Goal: Task Accomplishment & Management: Manage account settings

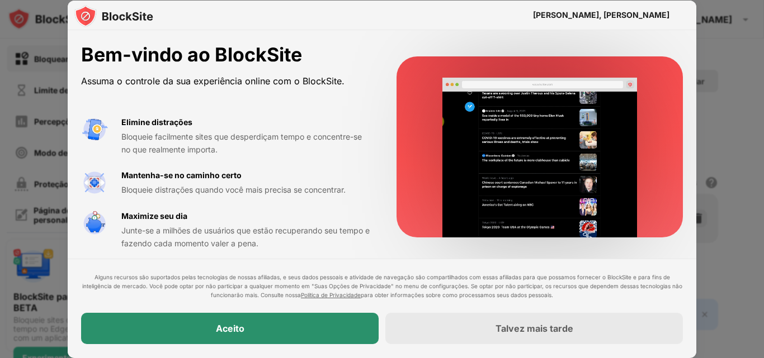
click at [282, 328] on div "Aceito" at bounding box center [229, 329] width 297 height 31
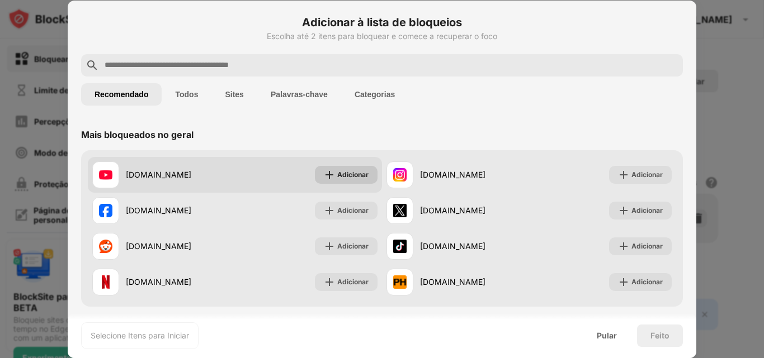
click at [348, 175] on font "Adicionar" at bounding box center [352, 175] width 31 height 8
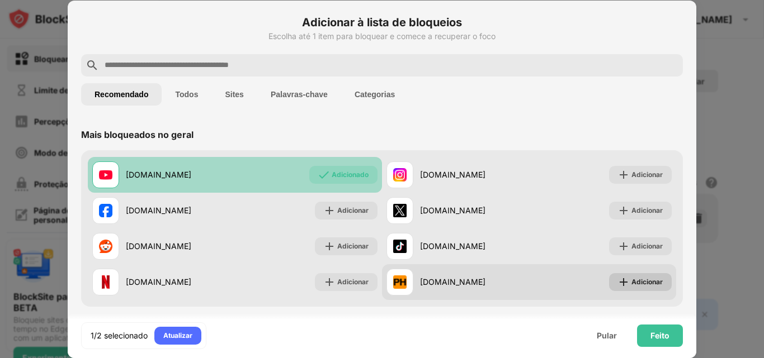
click at [642, 289] on div "Adicionar" at bounding box center [640, 282] width 63 height 18
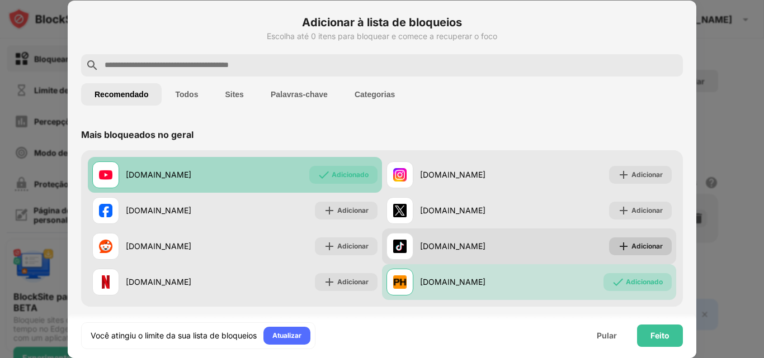
click at [634, 244] on font "Adicionar" at bounding box center [646, 246] width 31 height 8
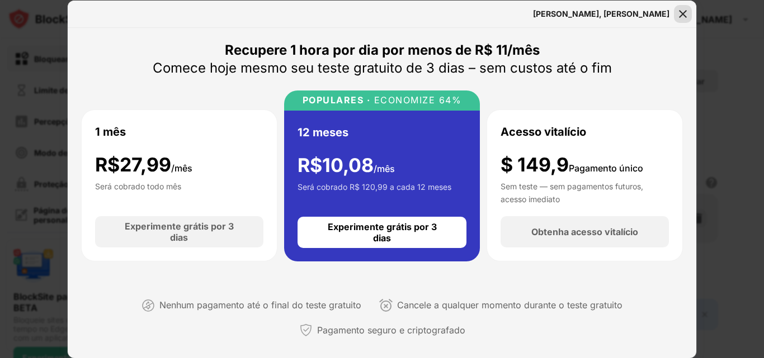
click at [686, 16] on img at bounding box center [682, 13] width 11 height 11
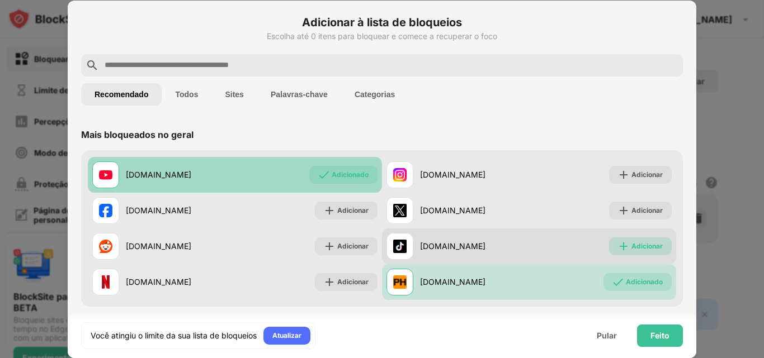
click at [654, 238] on div "Adicionar" at bounding box center [640, 247] width 63 height 18
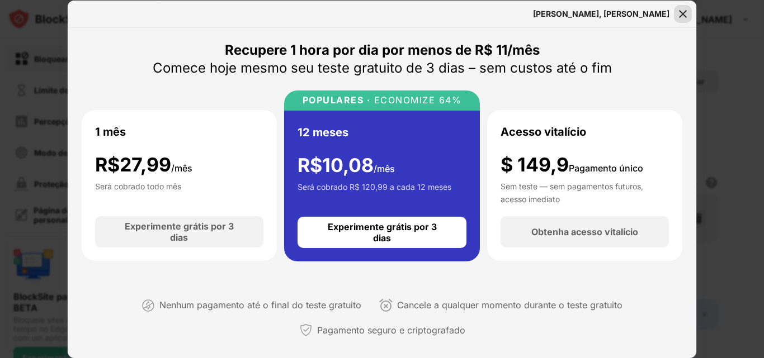
click at [687, 12] on img at bounding box center [682, 13] width 11 height 11
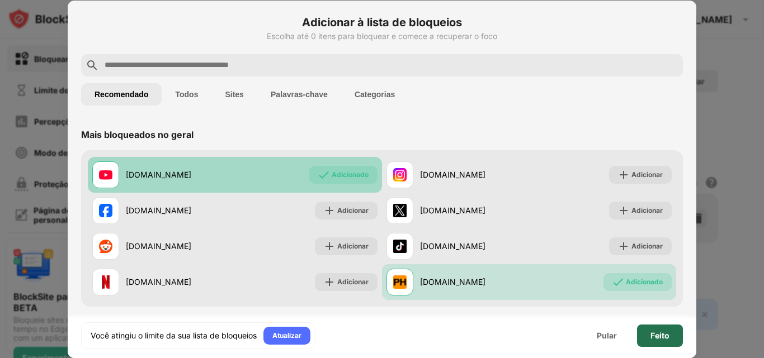
click at [652, 329] on div "Feito" at bounding box center [660, 336] width 46 height 22
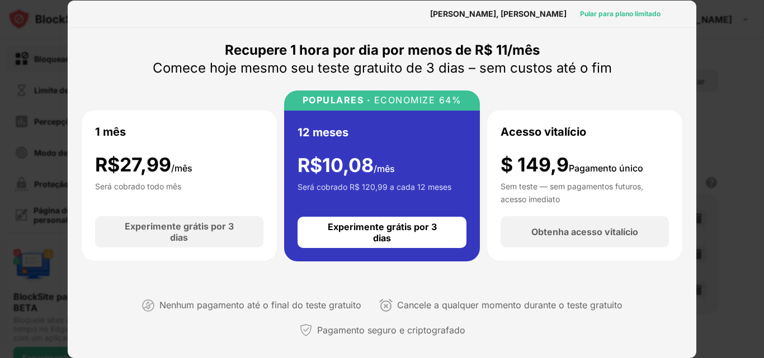
click at [627, 13] on font "Pular para plano limitado" at bounding box center [620, 14] width 81 height 8
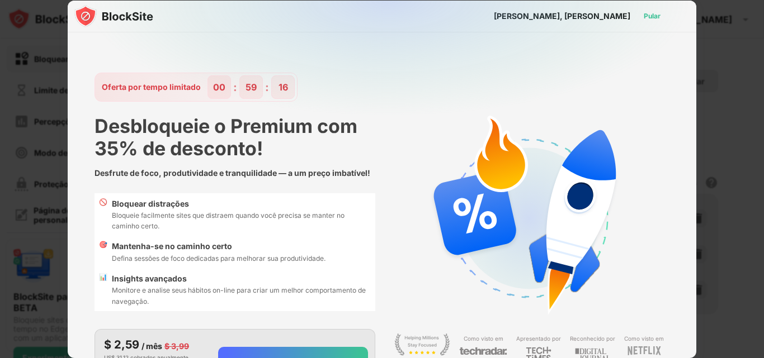
click at [644, 18] on font "Pular" at bounding box center [652, 16] width 17 height 8
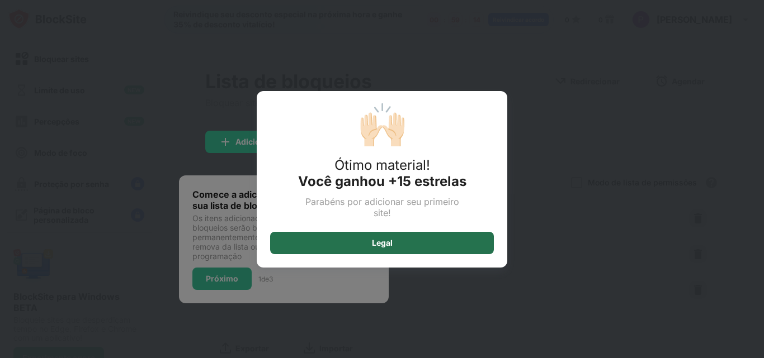
click at [391, 246] on font "Legal" at bounding box center [382, 243] width 21 height 10
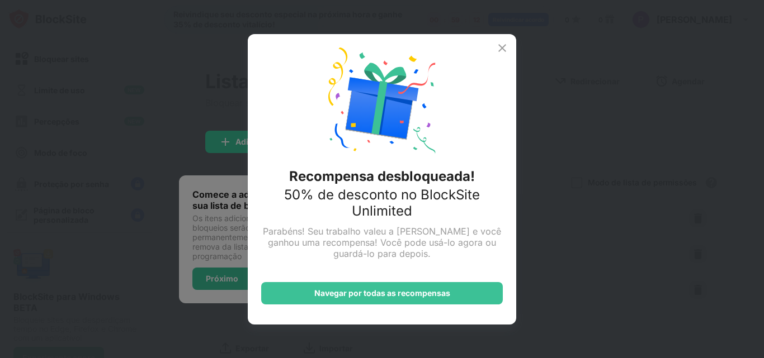
click at [499, 51] on img at bounding box center [501, 47] width 13 height 13
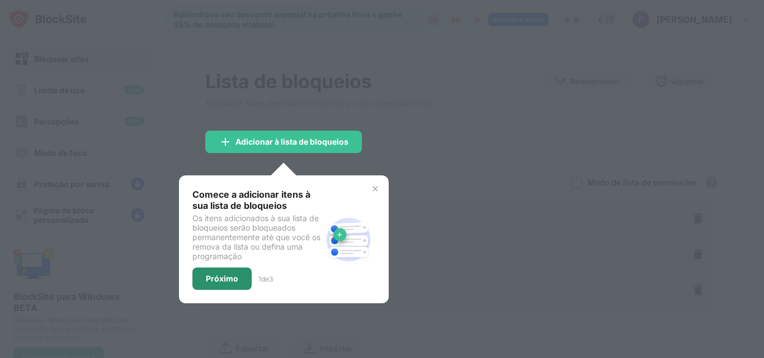
click at [236, 283] on div "Próximo" at bounding box center [221, 279] width 59 height 22
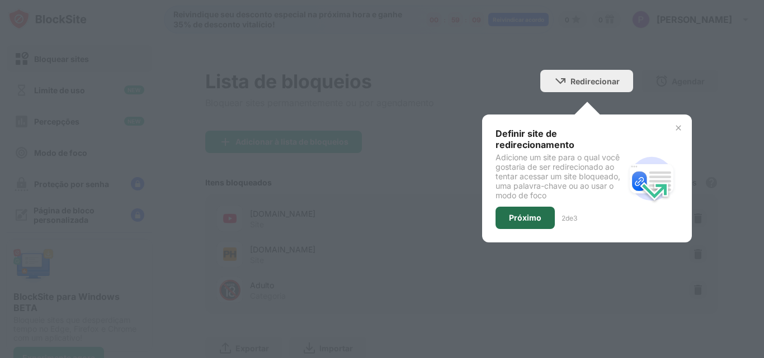
click at [531, 217] on font "Próximo" at bounding box center [525, 218] width 32 height 10
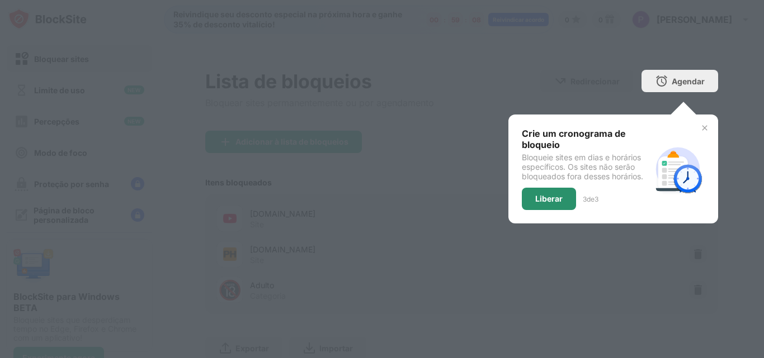
click at [541, 199] on font "Liberar" at bounding box center [548, 199] width 27 height 10
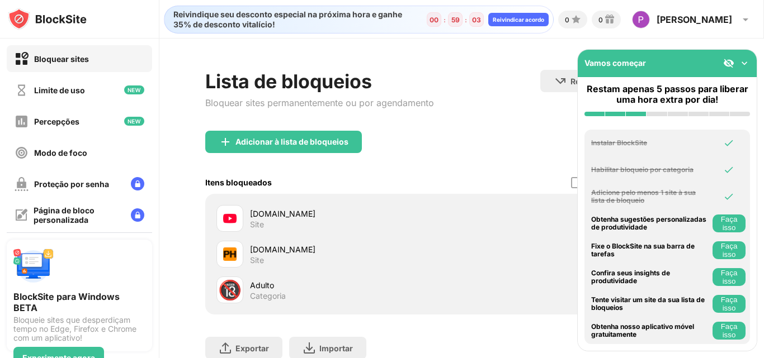
click at [571, 174] on div "Modo de lista de permissões Bloqueie todos os sites, exceto aqueles na sua list…" at bounding box center [644, 182] width 147 height 23
click at [571, 185] on div at bounding box center [576, 182] width 11 height 11
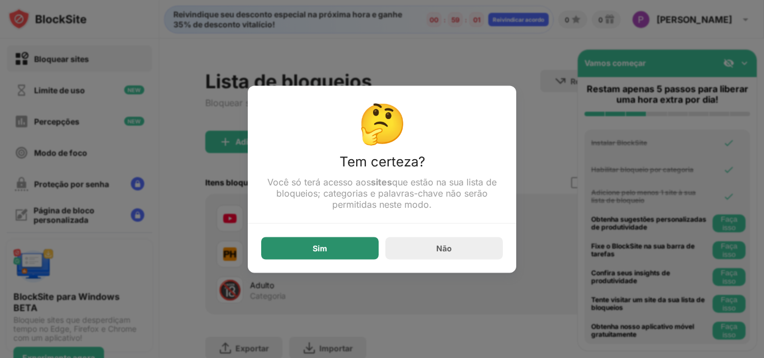
click at [331, 252] on div "Sim" at bounding box center [319, 248] width 117 height 22
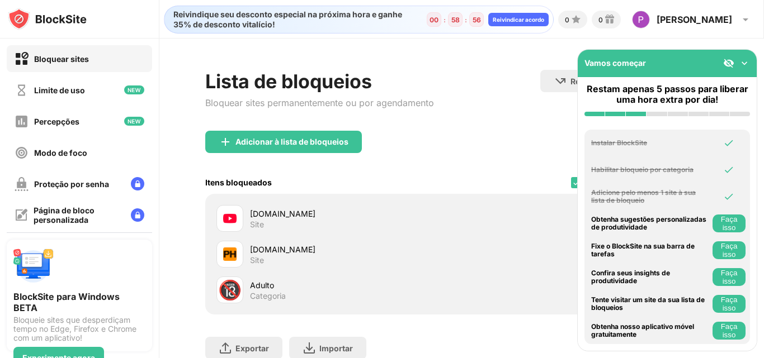
click at [732, 63] on img at bounding box center [728, 63] width 11 height 11
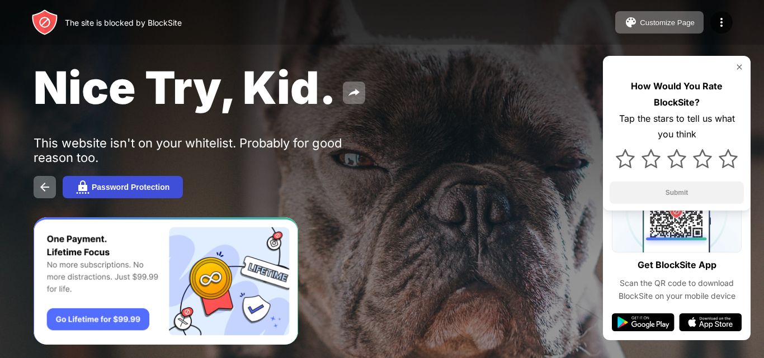
click at [131, 181] on button "Password Protection" at bounding box center [123, 187] width 120 height 22
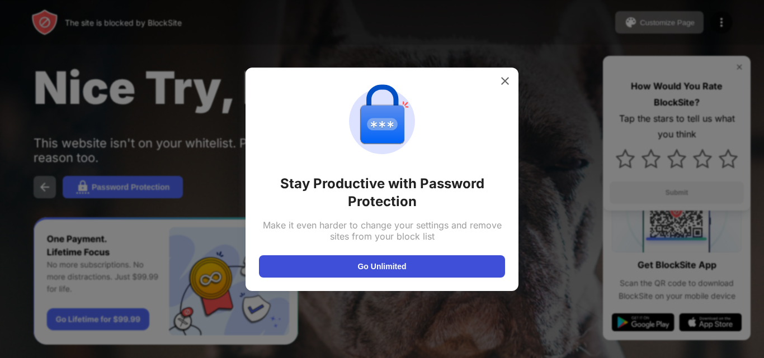
click at [417, 257] on button "Go Unlimited" at bounding box center [382, 267] width 246 height 22
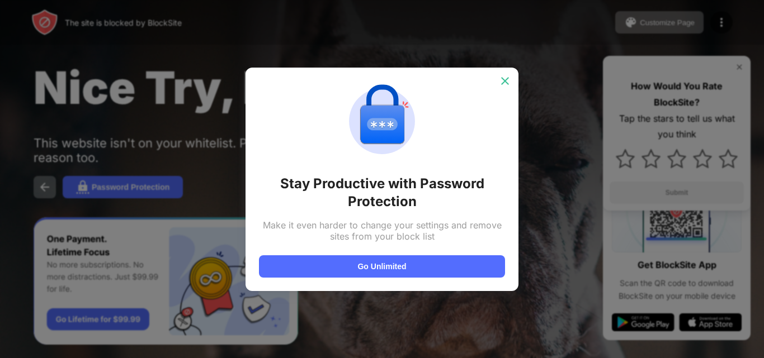
click at [504, 77] on img at bounding box center [504, 80] width 11 height 11
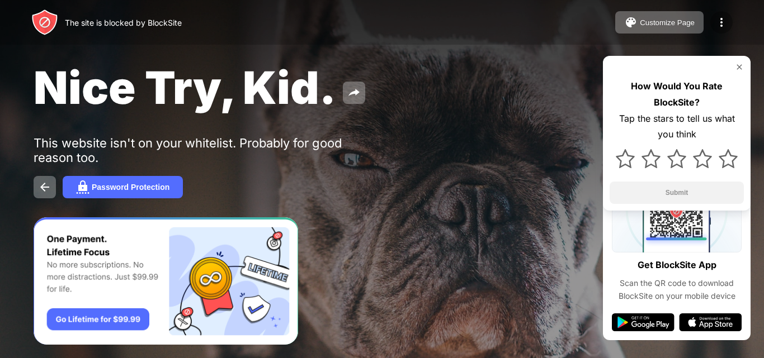
click at [725, 23] on img at bounding box center [721, 22] width 13 height 13
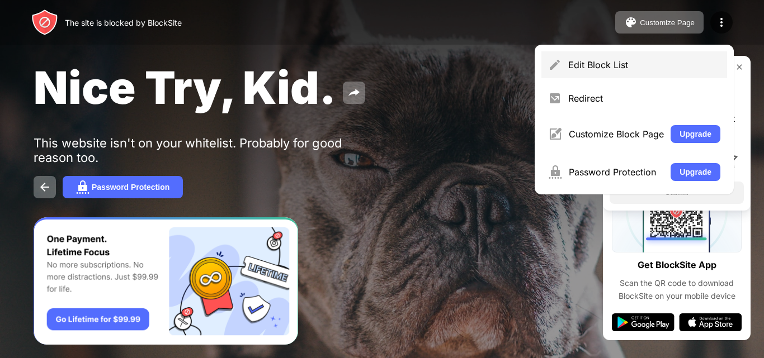
click at [636, 69] on div "Edit Block List" at bounding box center [644, 64] width 152 height 11
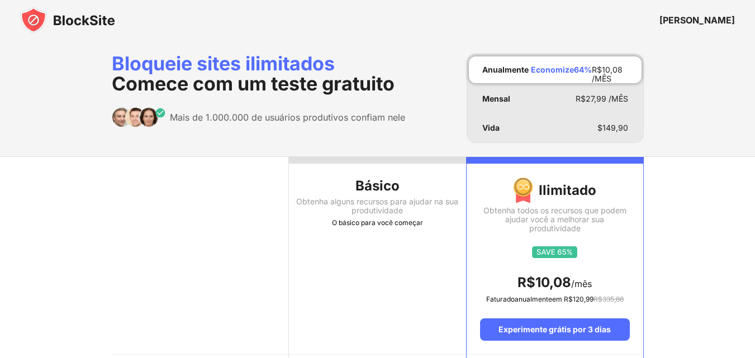
click at [417, 182] on div "Básico" at bounding box center [377, 186] width 177 height 18
click at [405, 196] on th "Básico Obtenha alguns recursos para ajudar na sua produtividade O básico para v…" at bounding box center [377, 256] width 177 height 198
click at [356, 219] on font "O básico para você começar" at bounding box center [377, 223] width 91 height 8
click at [378, 209] on font "Obtenha alguns recursos para ajudar na sua produtividade" at bounding box center [377, 206] width 162 height 18
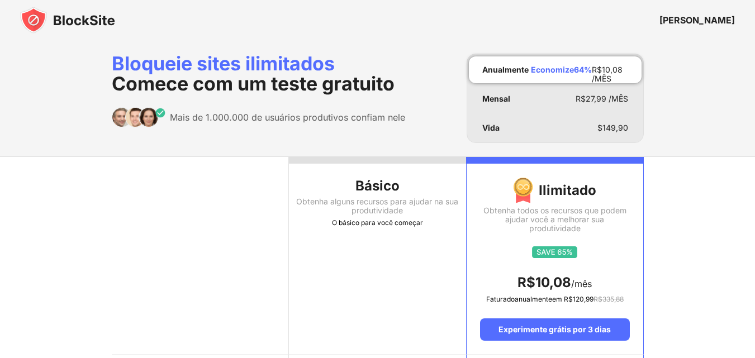
click at [378, 209] on font "Obtenha alguns recursos para ajudar na sua produtividade" at bounding box center [377, 206] width 162 height 18
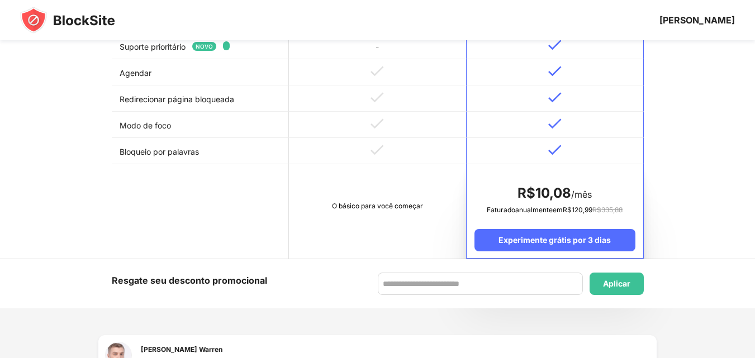
scroll to position [559, 0]
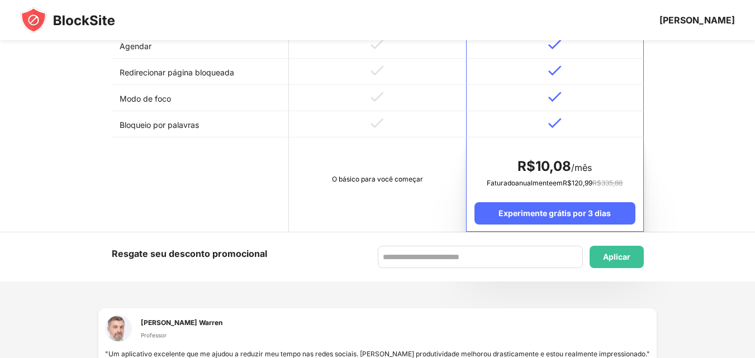
click at [368, 185] on div "O básico para você começar" at bounding box center [378, 179] width 162 height 11
click at [370, 185] on td "O básico para você começar" at bounding box center [377, 185] width 177 height 94
click at [351, 185] on td "O básico para você começar" at bounding box center [377, 185] width 177 height 94
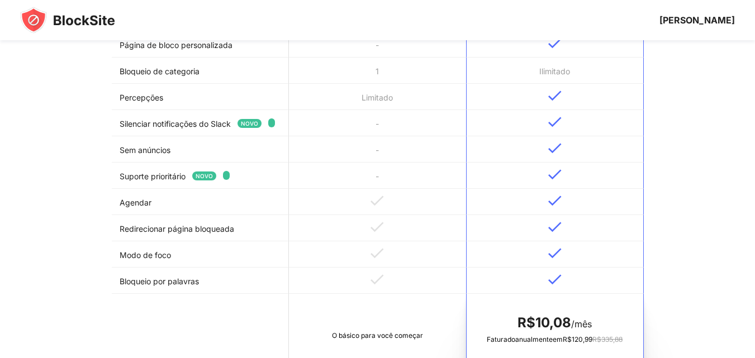
scroll to position [280, 0]
